Goal: Transaction & Acquisition: Purchase product/service

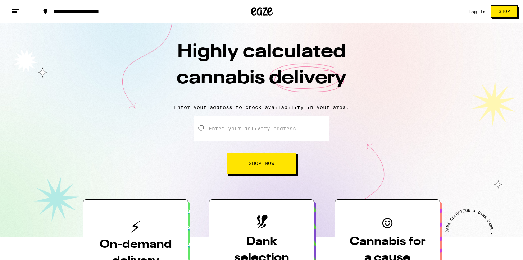
click at [253, 136] on input "Enter your delivery address" at bounding box center [261, 128] width 135 height 25
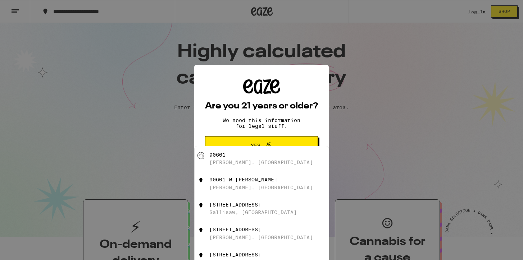
click at [244, 163] on div "[PERSON_NAME], [GEOGRAPHIC_DATA]" at bounding box center [261, 163] width 104 height 6
type input "[PERSON_NAME][GEOGRAPHIC_DATA]"
